Goal: Information Seeking & Learning: Learn about a topic

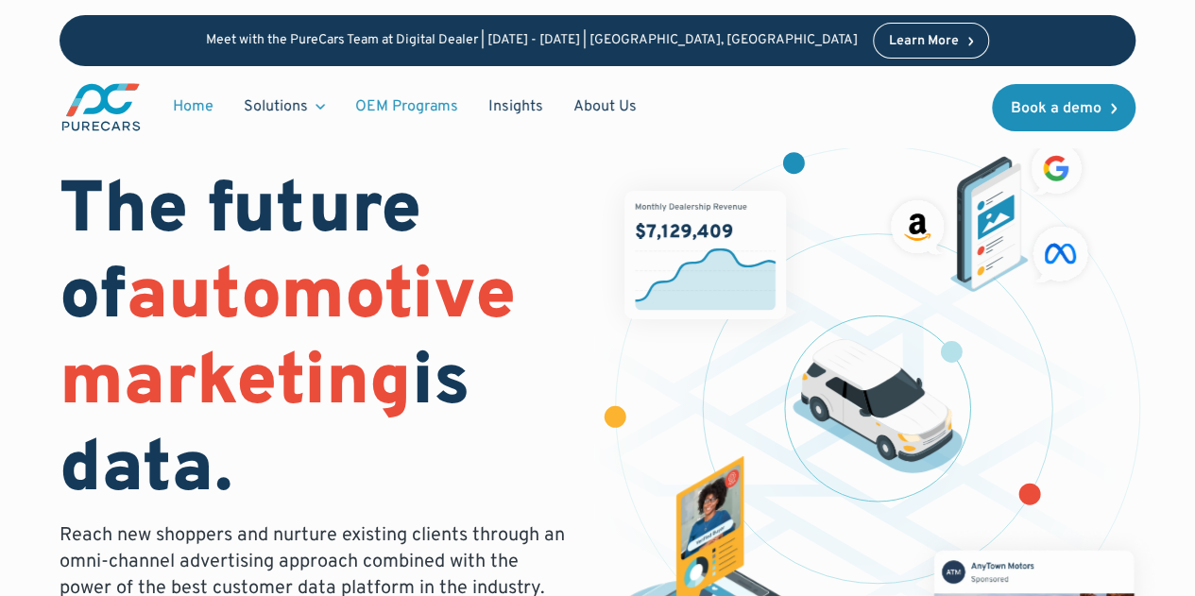
click at [426, 105] on link "OEM Programs" at bounding box center [406, 107] width 133 height 36
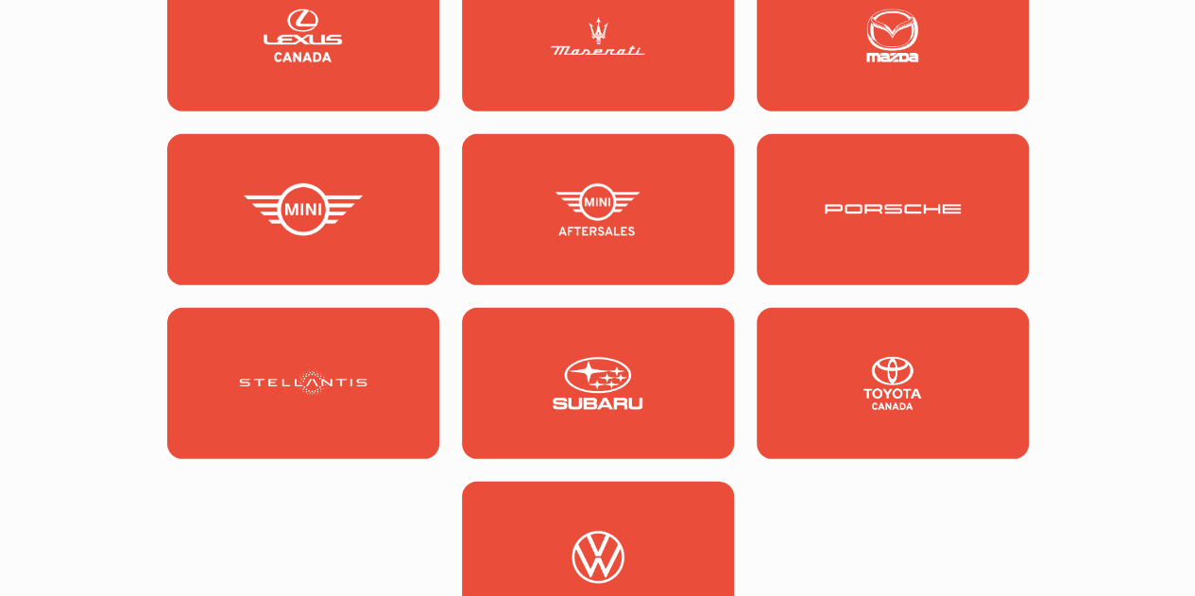
scroll to position [2740, 0]
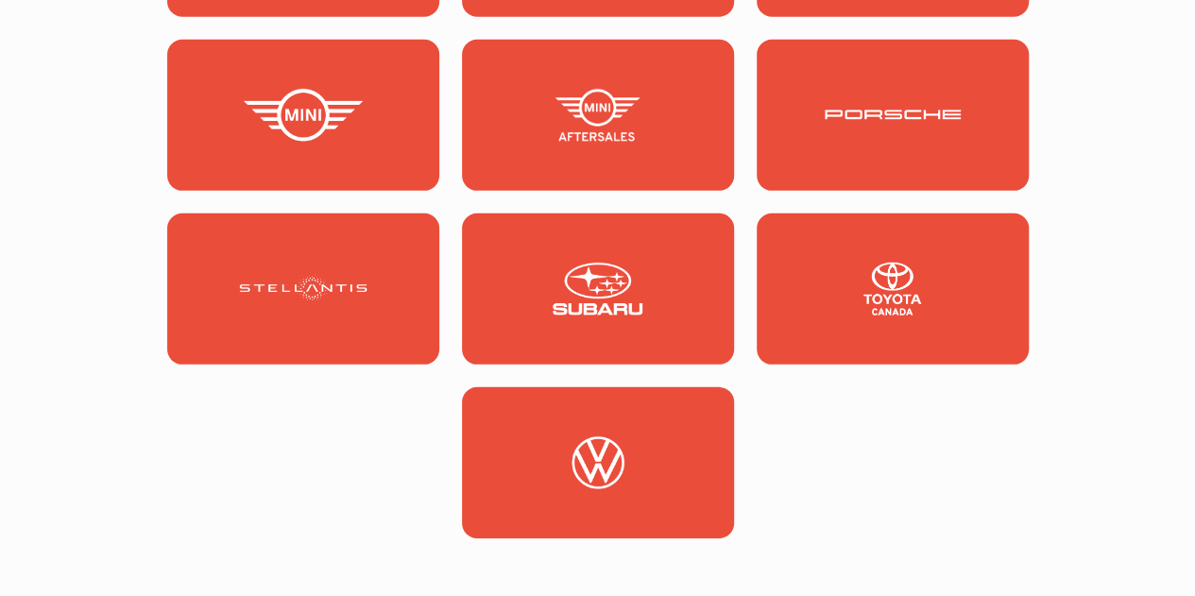
click at [601, 142] on img at bounding box center [598, 115] width 136 height 53
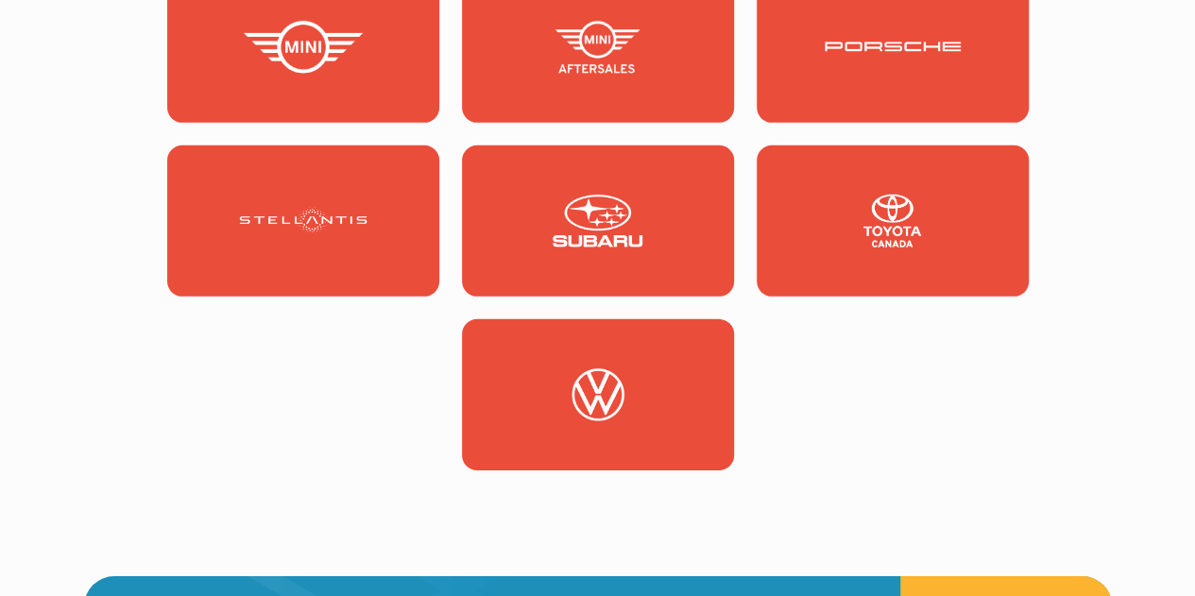
scroll to position [2353, 0]
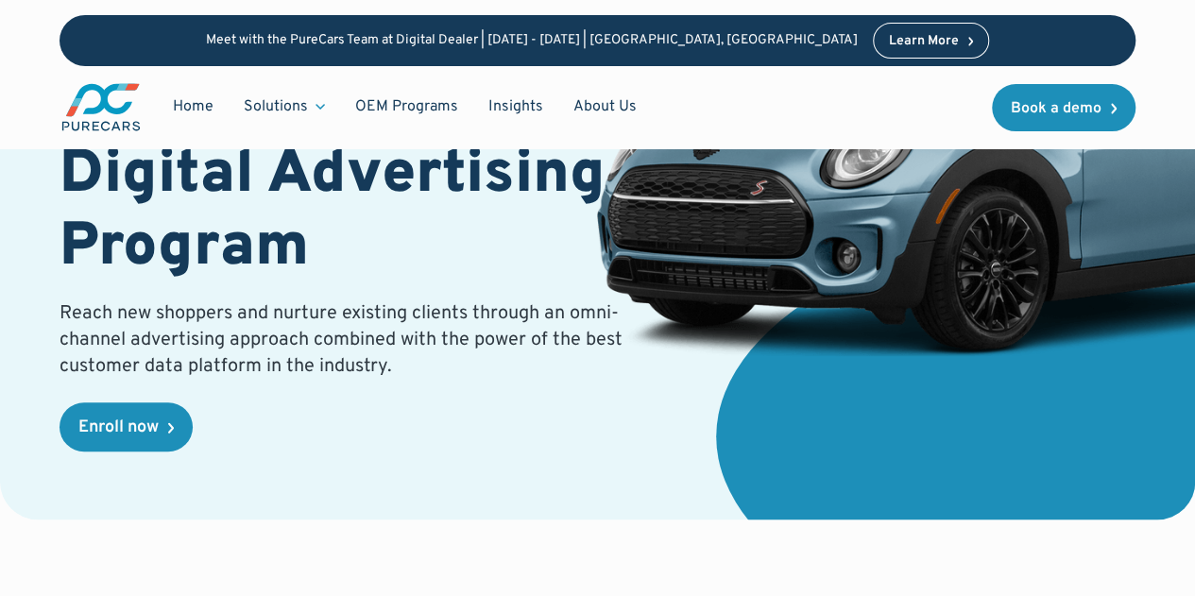
scroll to position [283, 0]
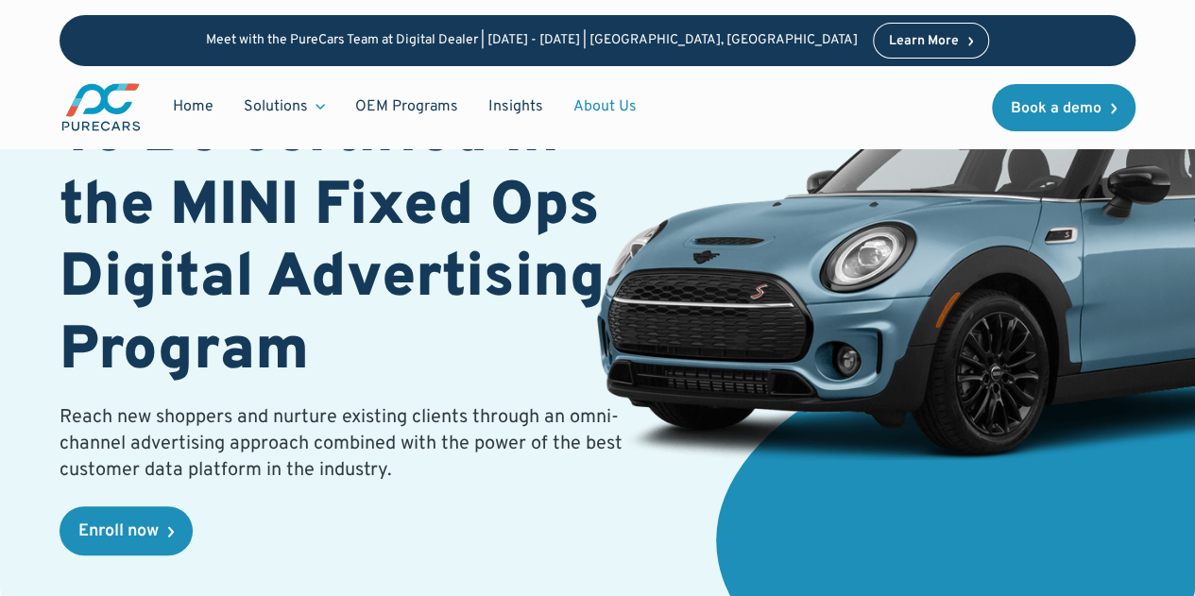
click at [614, 111] on link "About Us" at bounding box center [605, 107] width 94 height 36
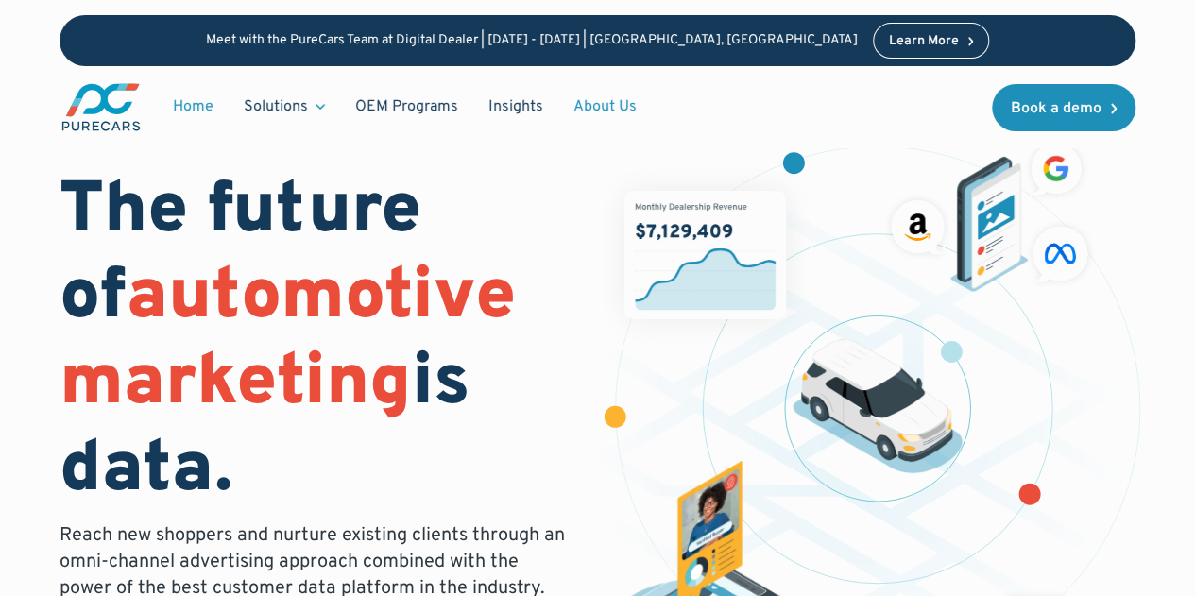
click at [580, 92] on link "About Us" at bounding box center [605, 107] width 94 height 36
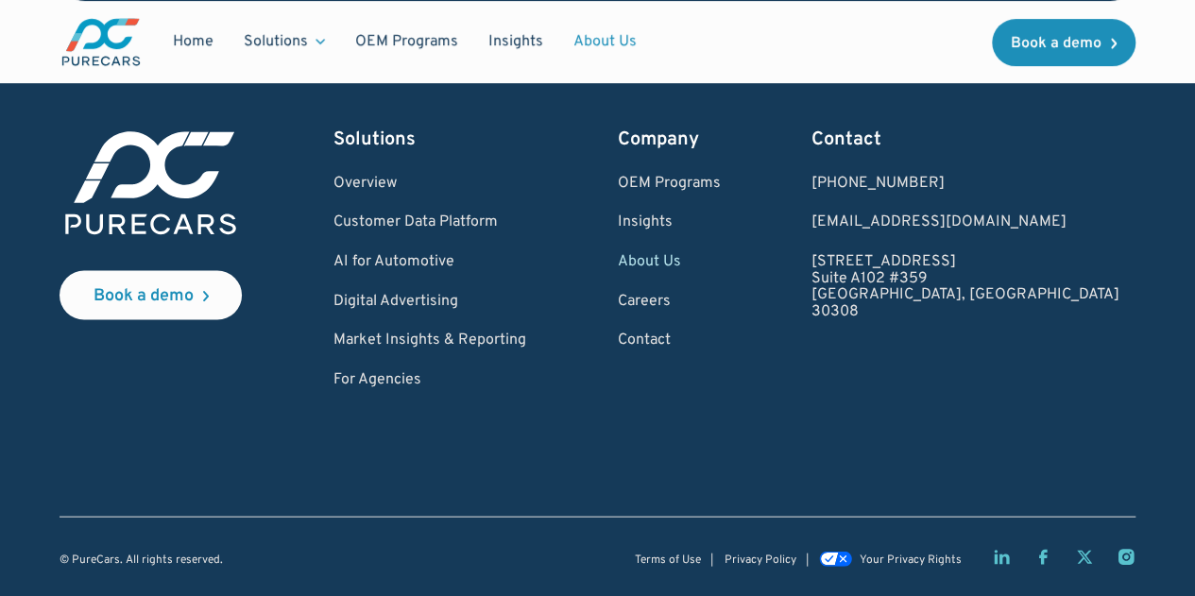
scroll to position [5358, 0]
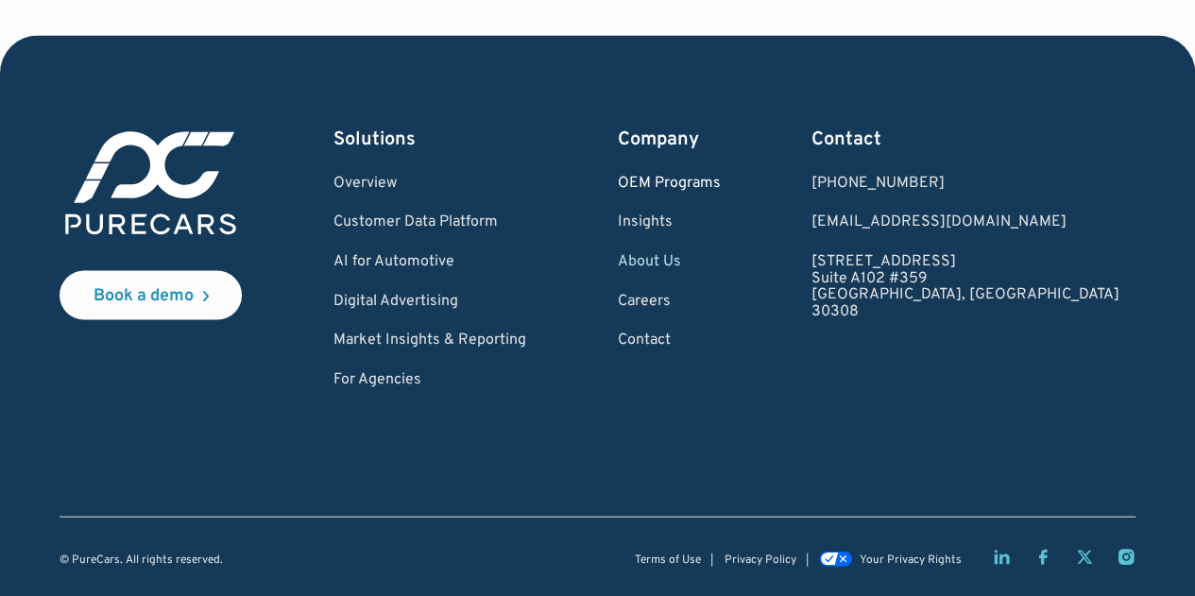
click at [721, 179] on link "OEM Programs" at bounding box center [669, 183] width 103 height 17
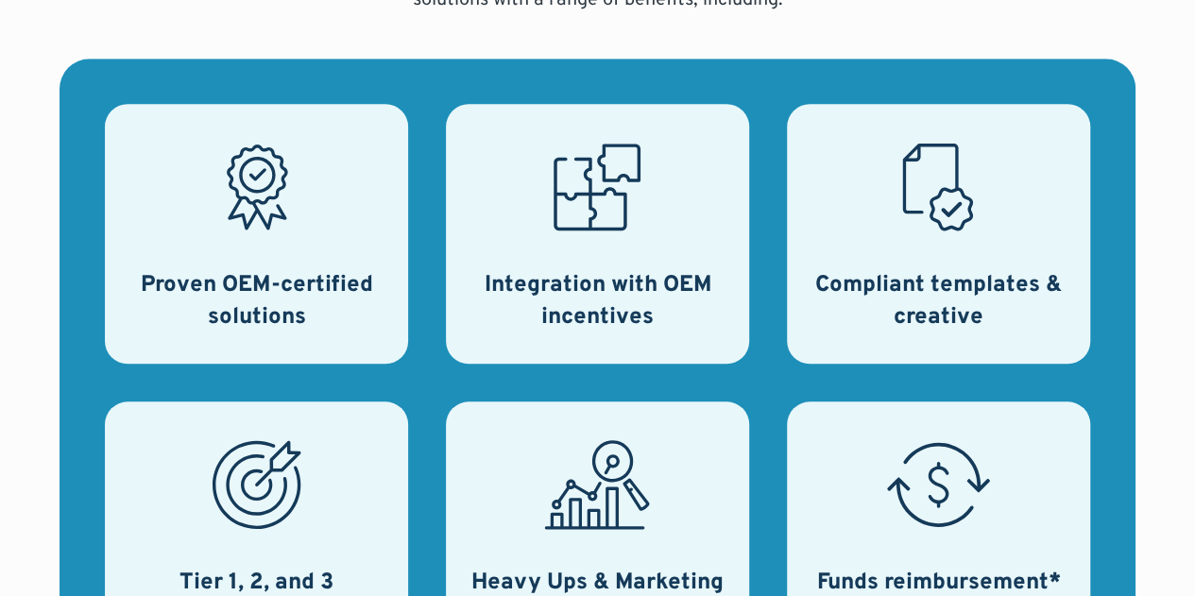
scroll to position [945, 0]
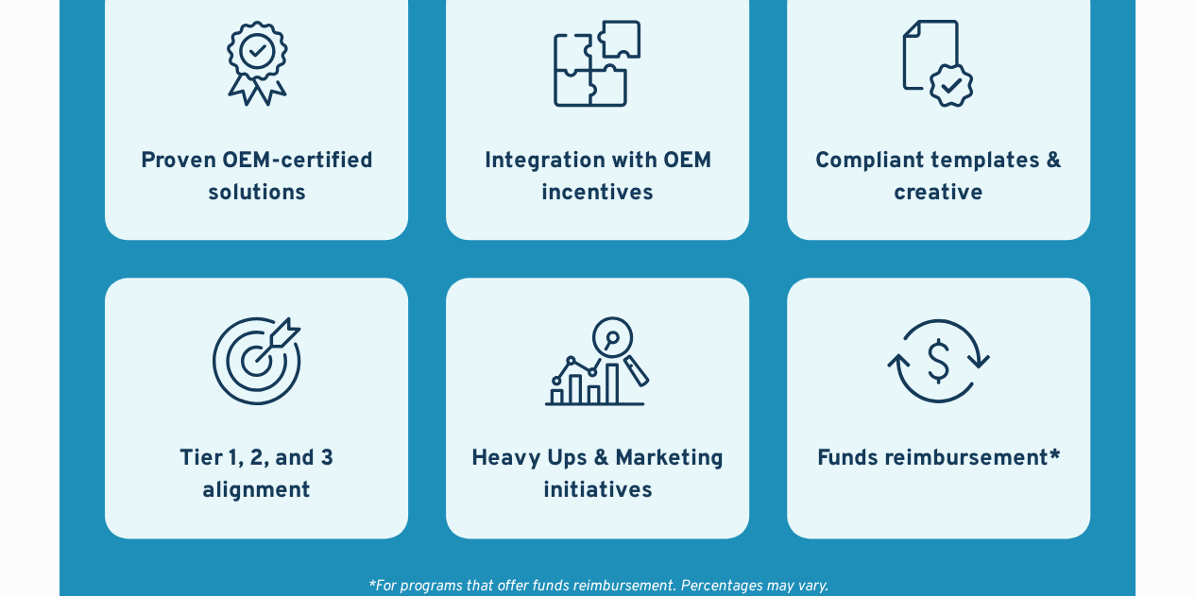
click at [588, 116] on icon at bounding box center [597, 63] width 106 height 106
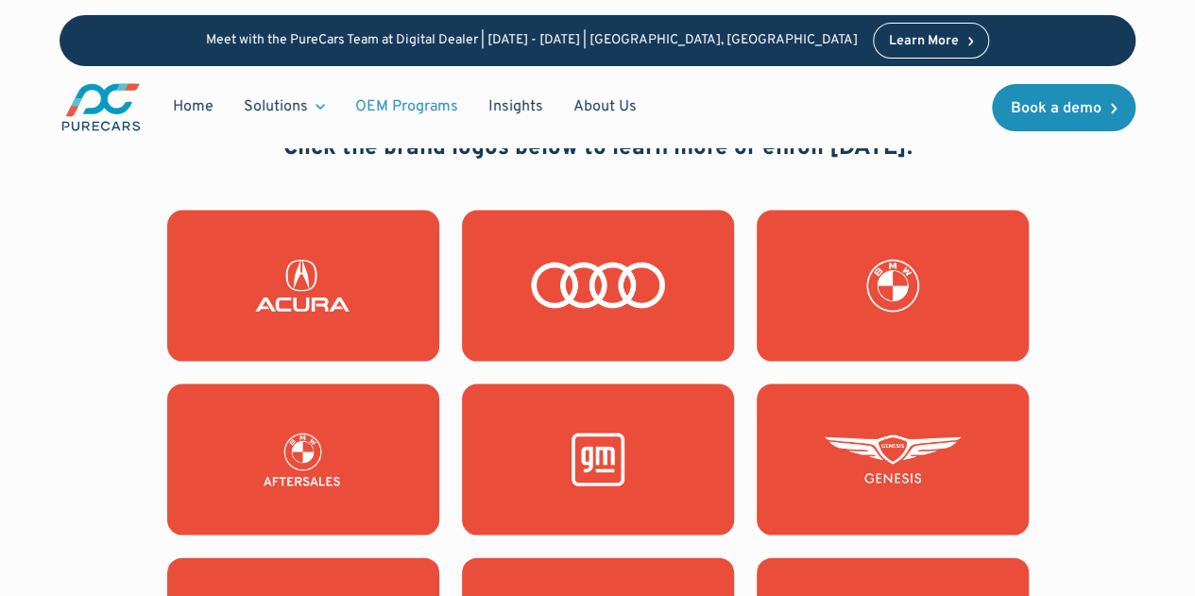
scroll to position [1795, 0]
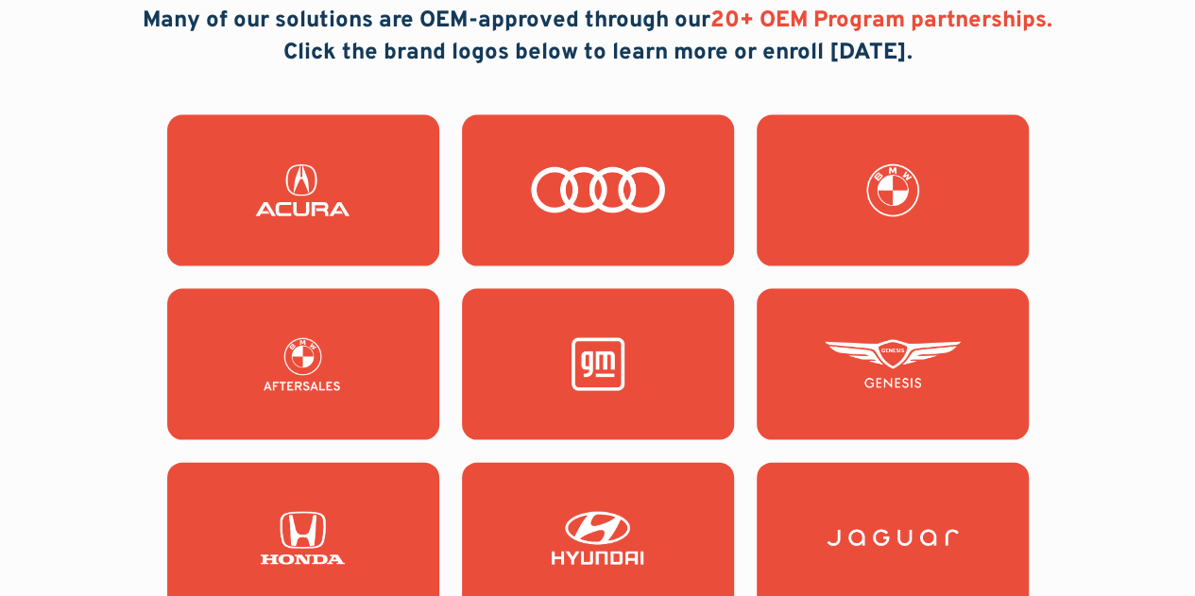
click at [314, 391] on img at bounding box center [303, 364] width 136 height 53
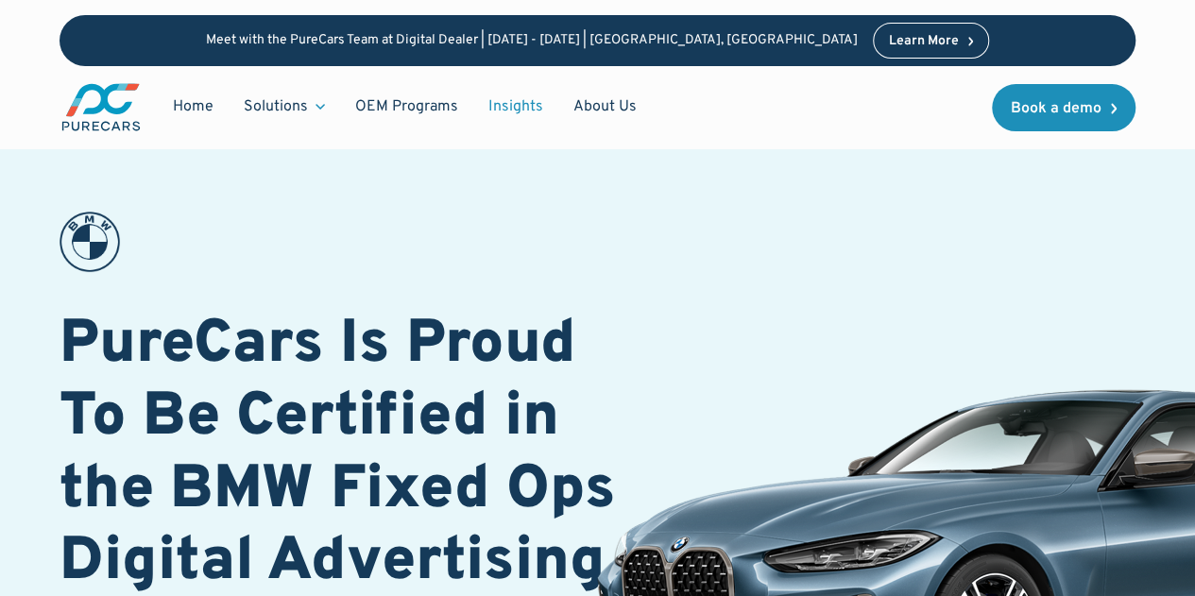
click at [521, 109] on link "Insights" at bounding box center [515, 107] width 85 height 36
